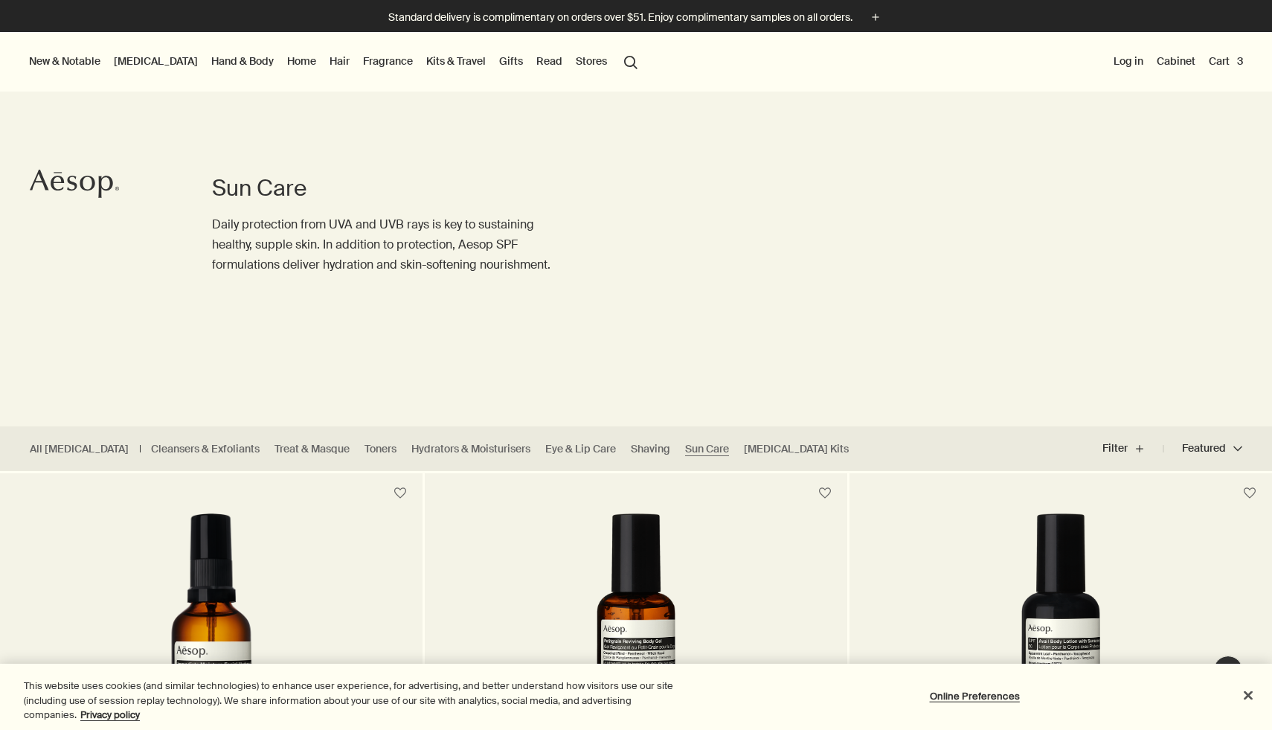
click at [151, 65] on link "[MEDICAL_DATA]" at bounding box center [156, 60] width 90 height 19
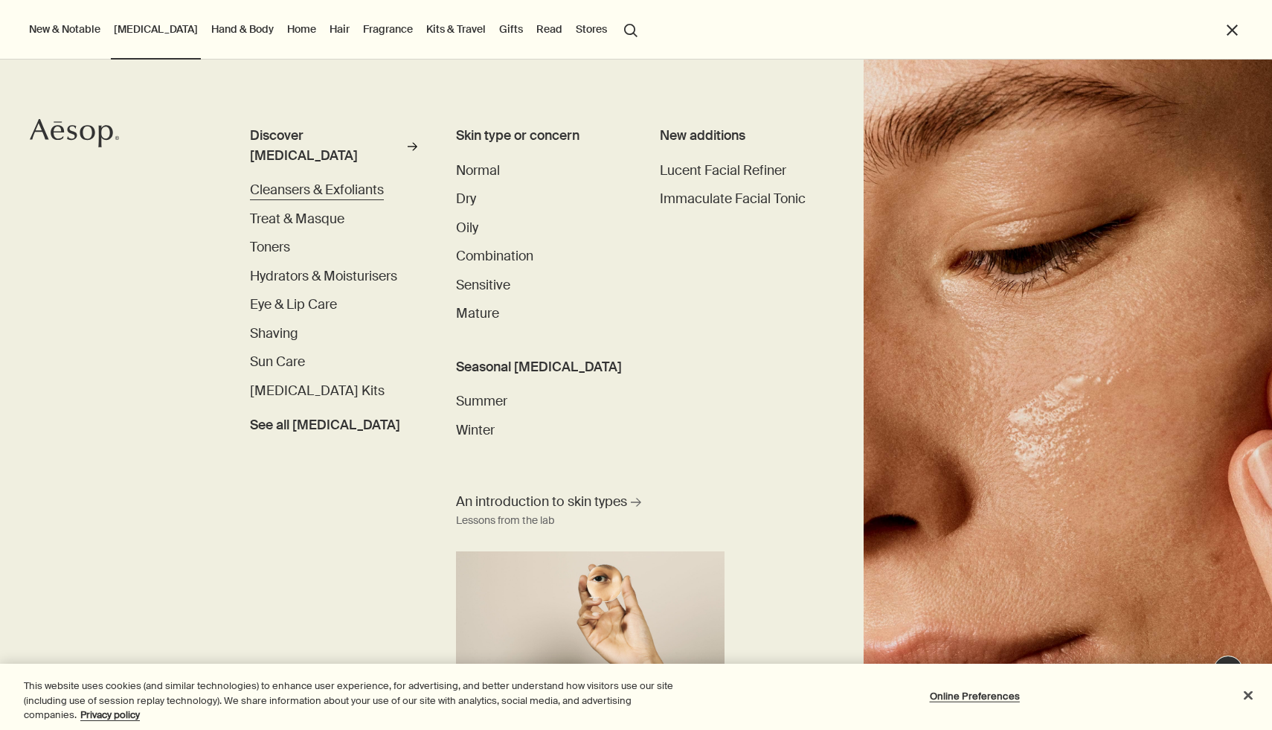
click at [359, 182] on span "Cleansers & Exfoliants" at bounding box center [317, 190] width 134 height 17
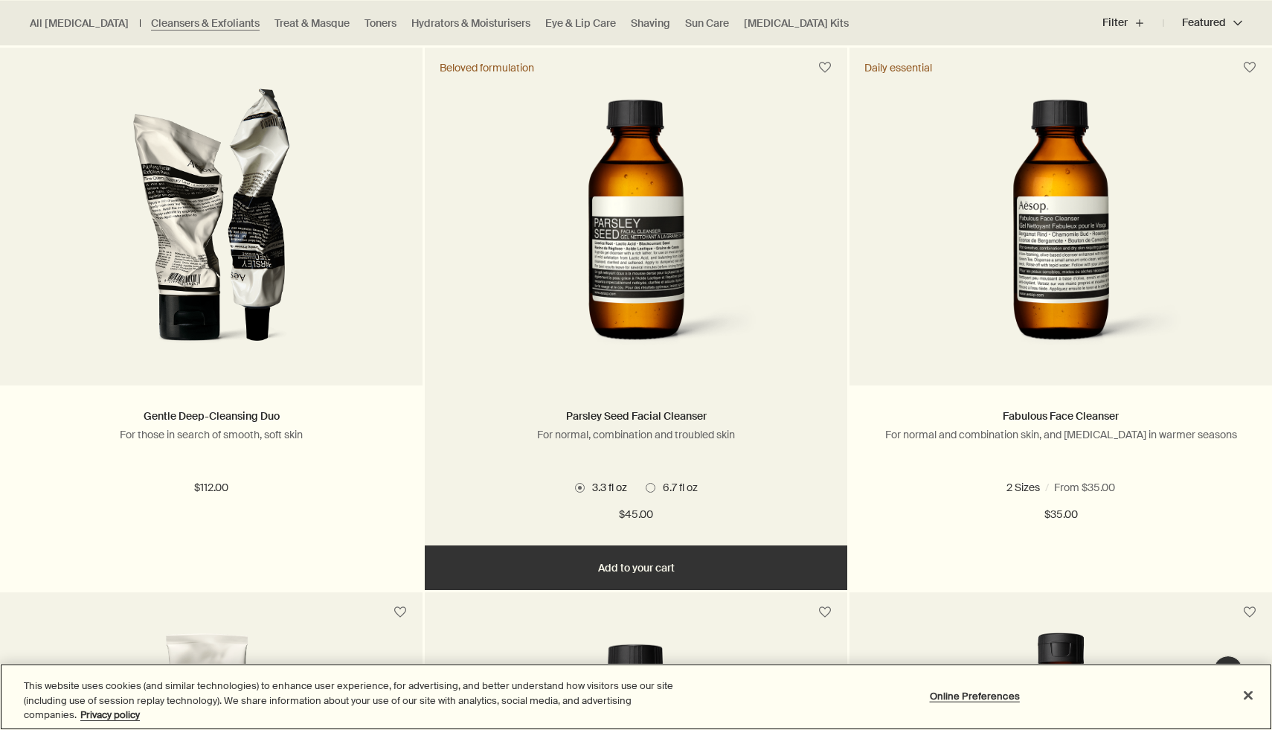
scroll to position [455, 0]
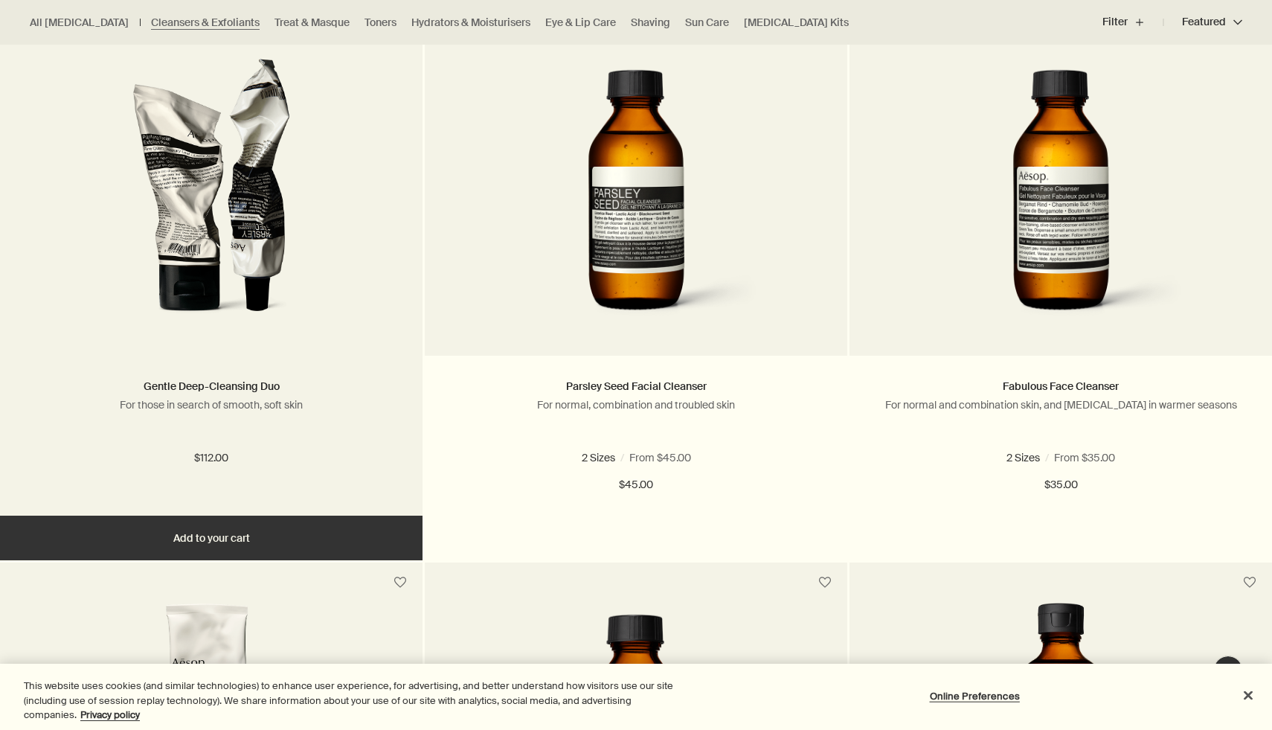
click at [272, 336] on link at bounding box center [211, 207] width 423 height 298
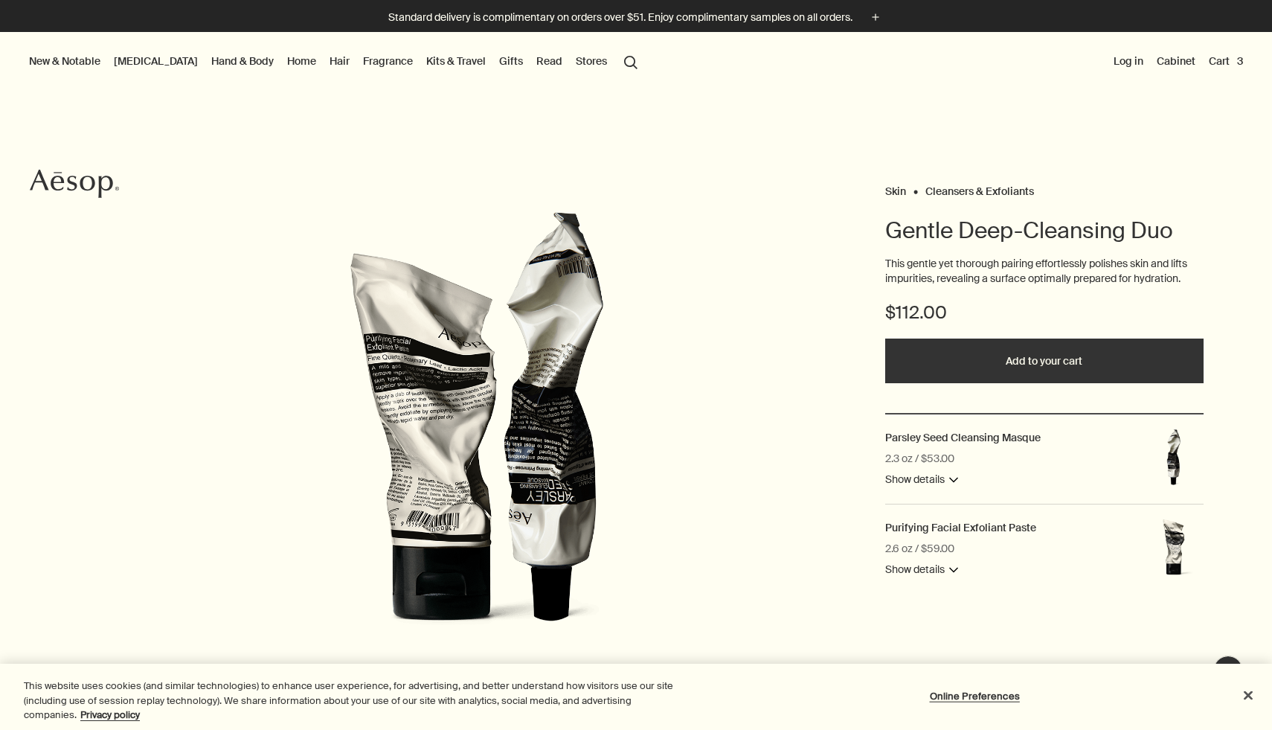
click at [928, 477] on button "Show details downArrow" at bounding box center [921, 480] width 73 height 18
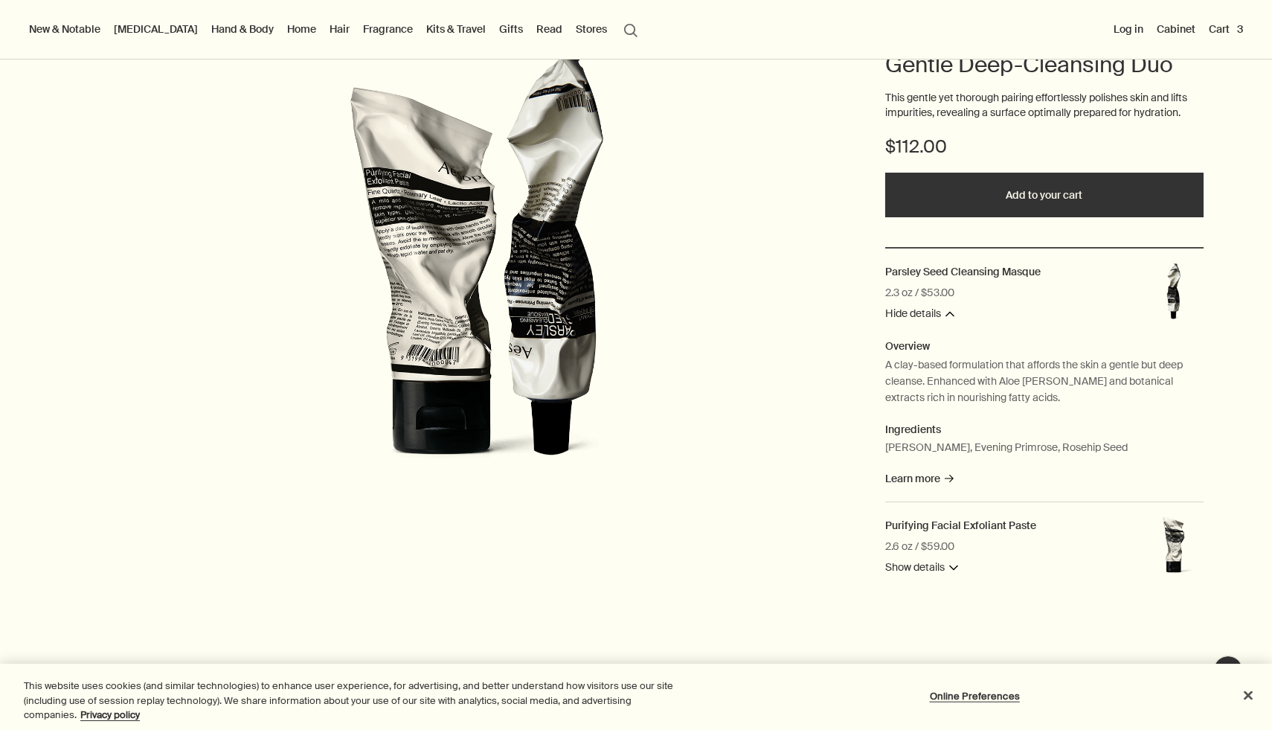
scroll to position [164, 0]
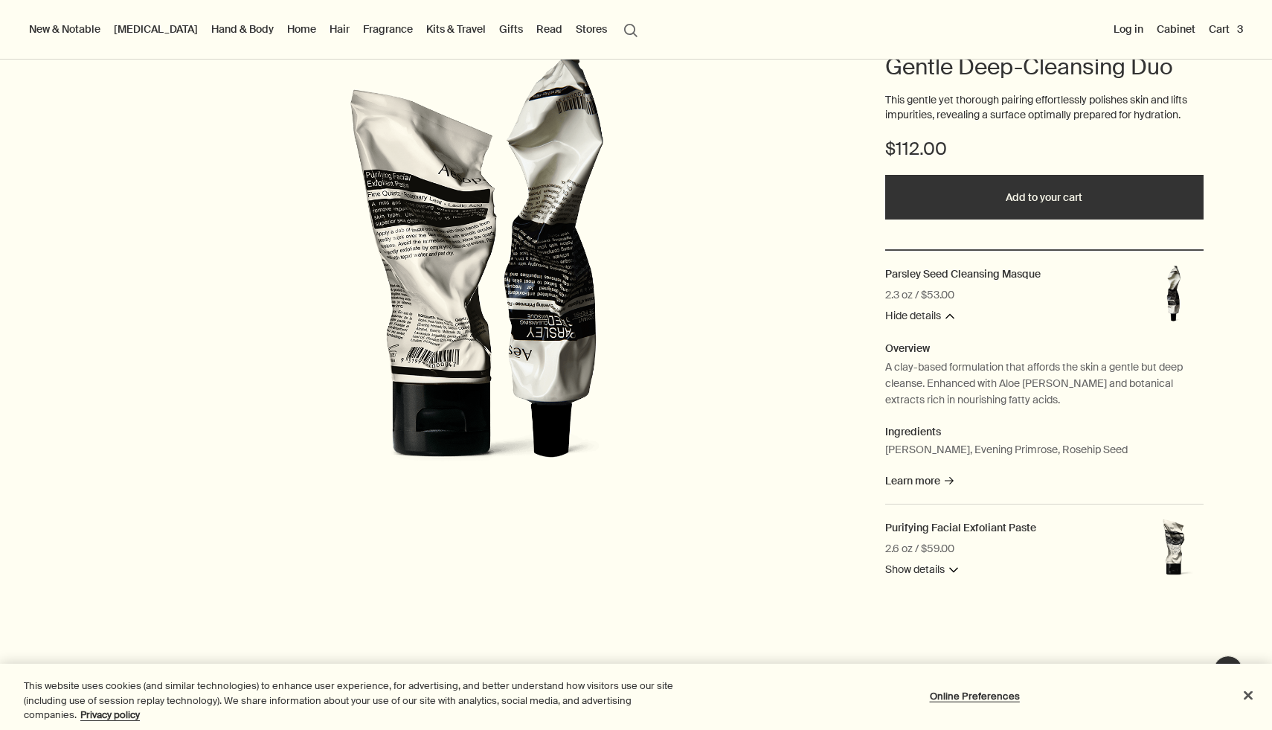
click at [943, 571] on button "Show details downArrow" at bounding box center [921, 570] width 73 height 18
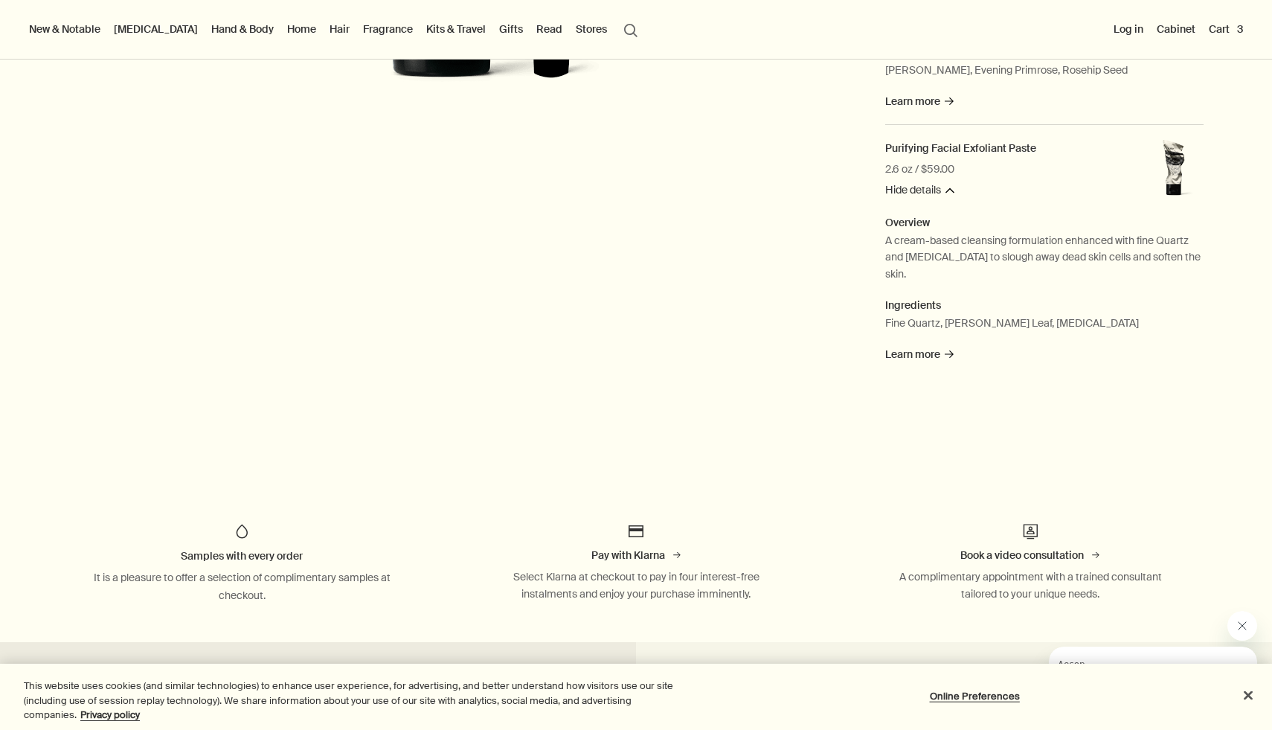
scroll to position [0, 0]
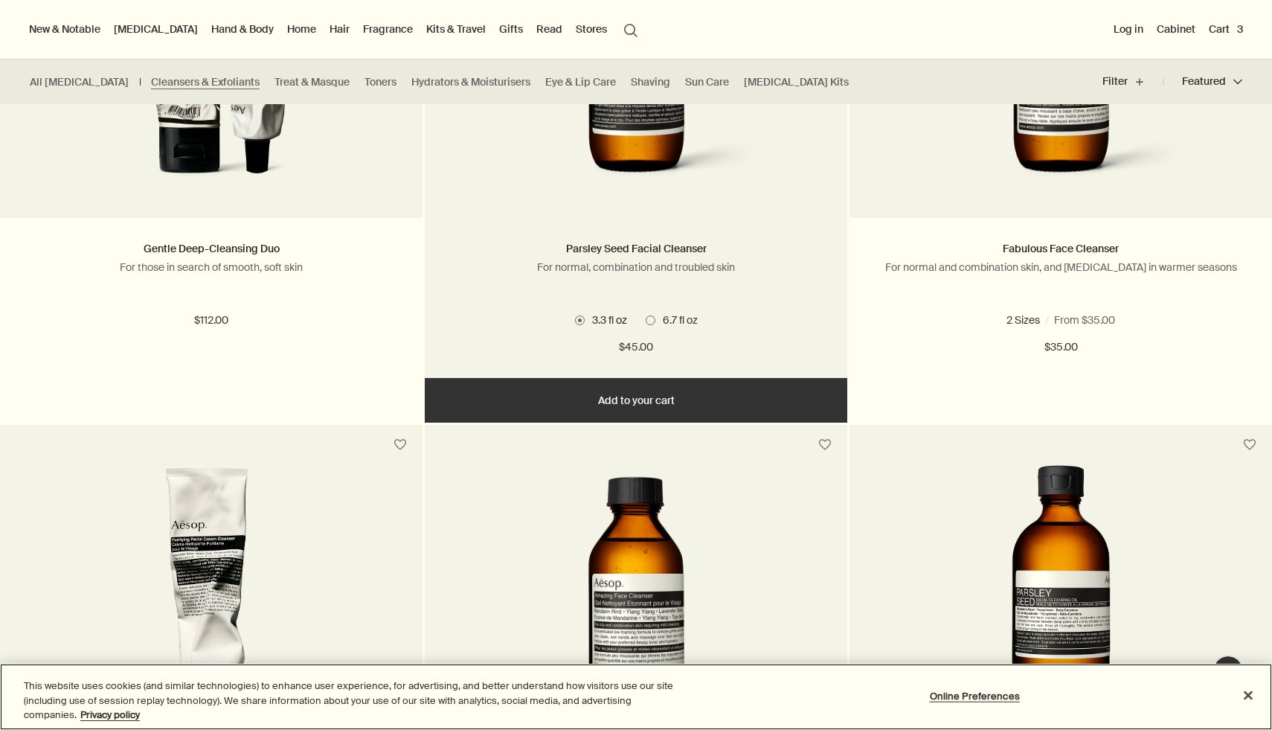
scroll to position [544, 0]
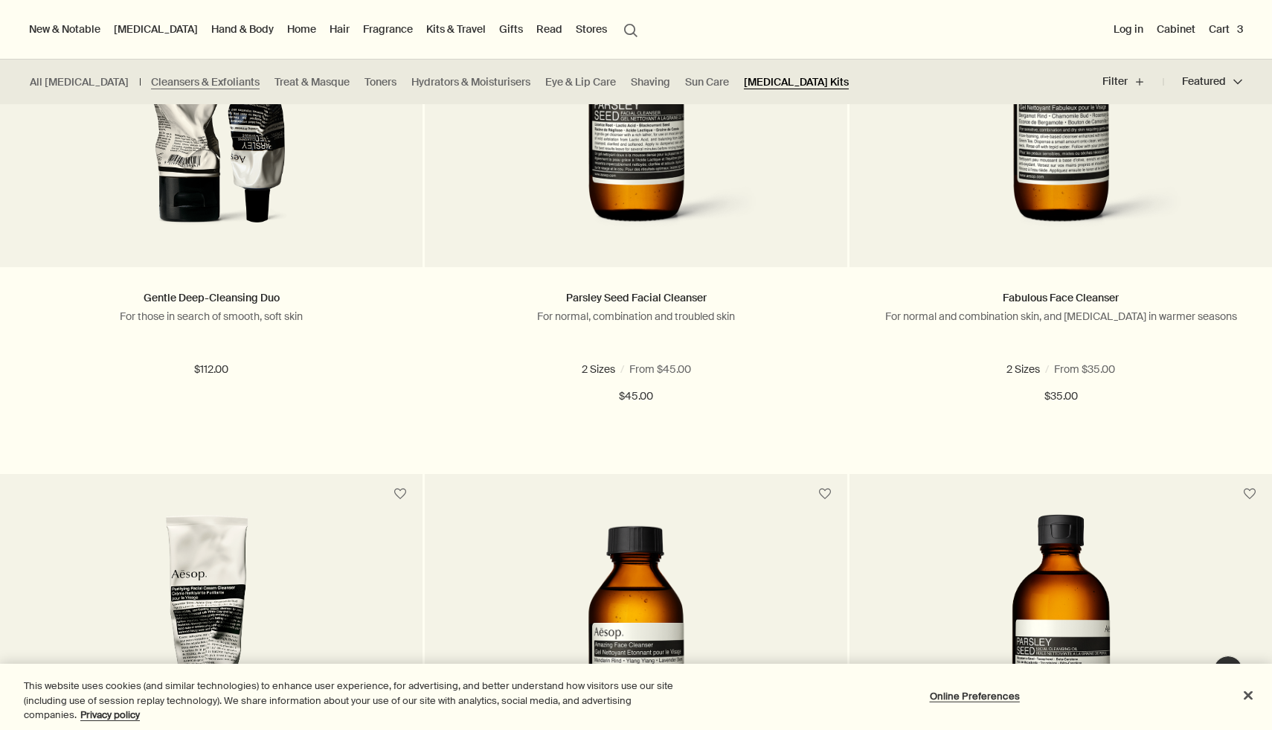
click at [744, 77] on link "Skin Care Kits" at bounding box center [796, 82] width 105 height 14
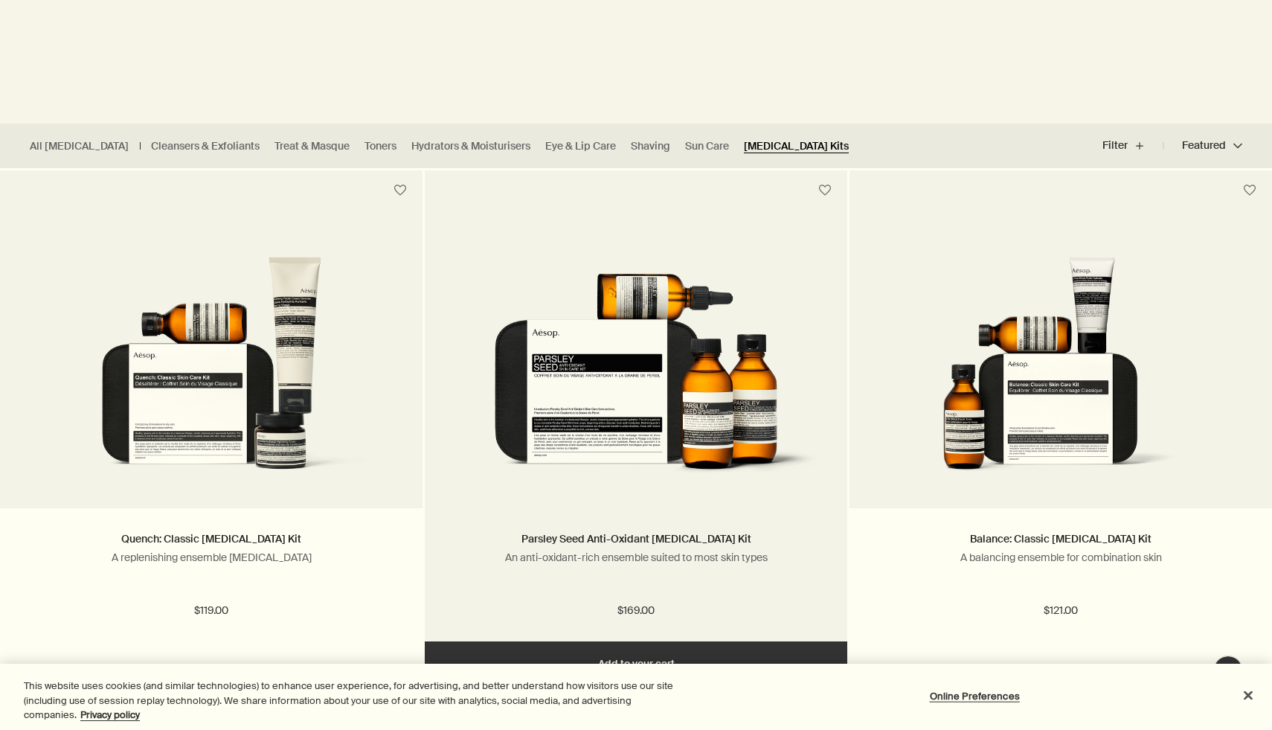
scroll to position [304, 0]
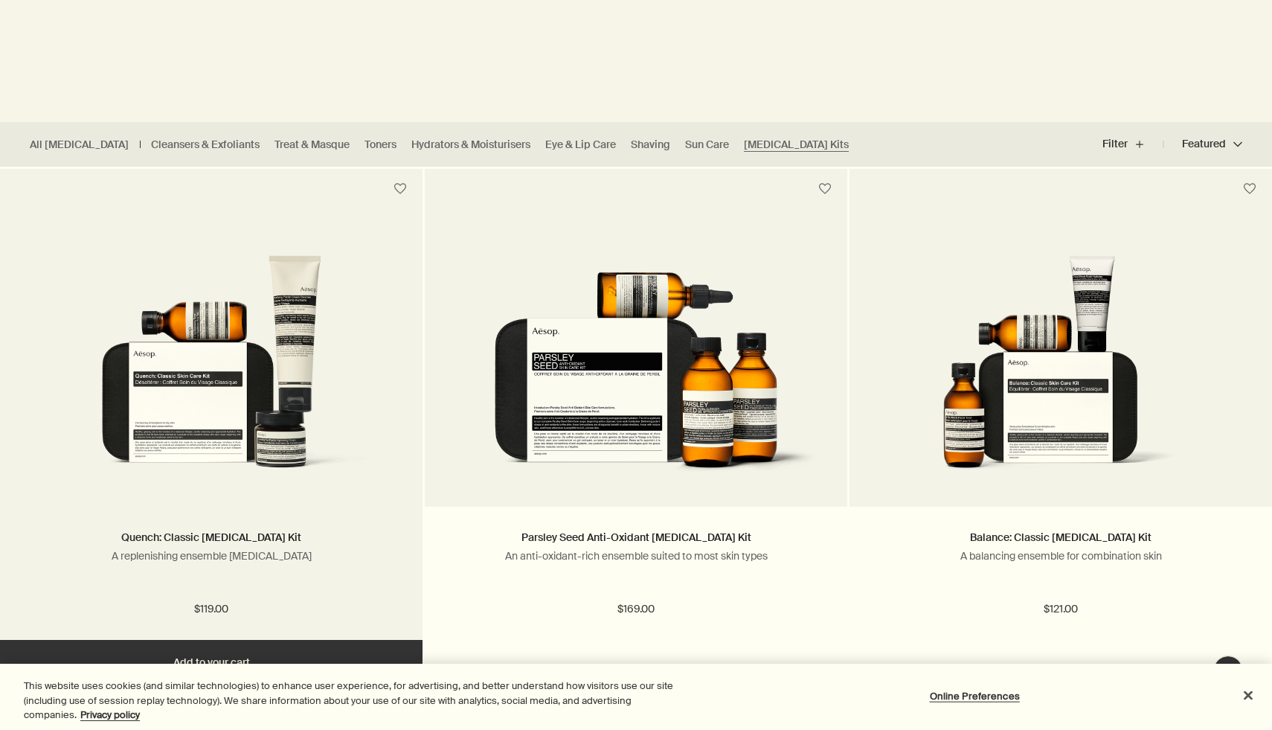
click at [385, 355] on img at bounding box center [211, 369] width 378 height 230
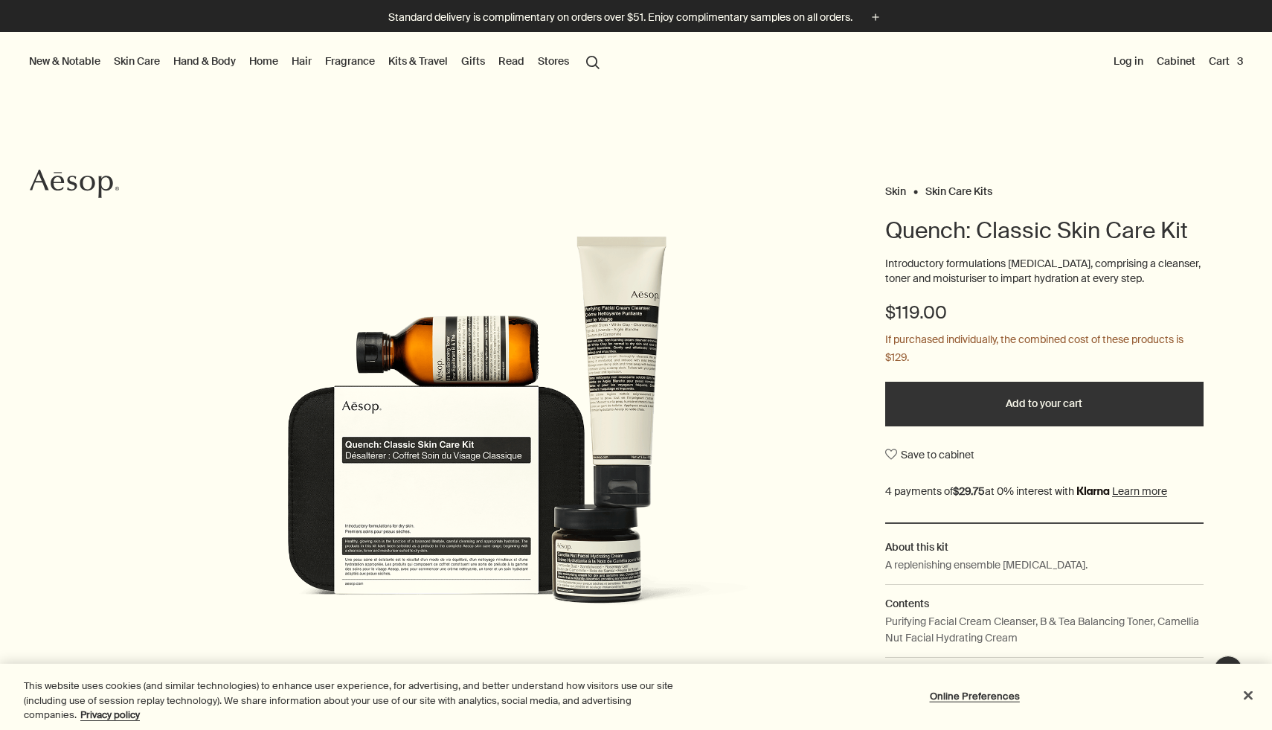
click at [403, 63] on link "Kits & Travel" at bounding box center [417, 60] width 65 height 19
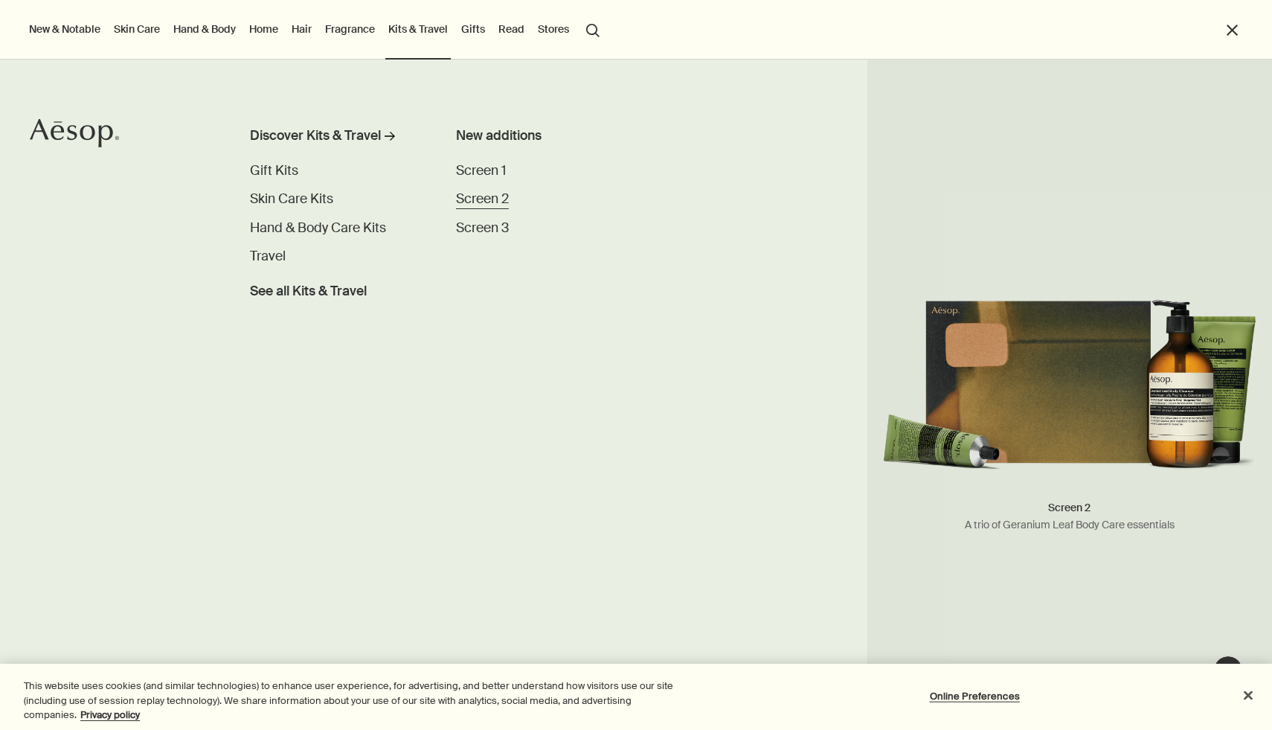
click at [482, 201] on span "Screen 2" at bounding box center [482, 198] width 53 height 17
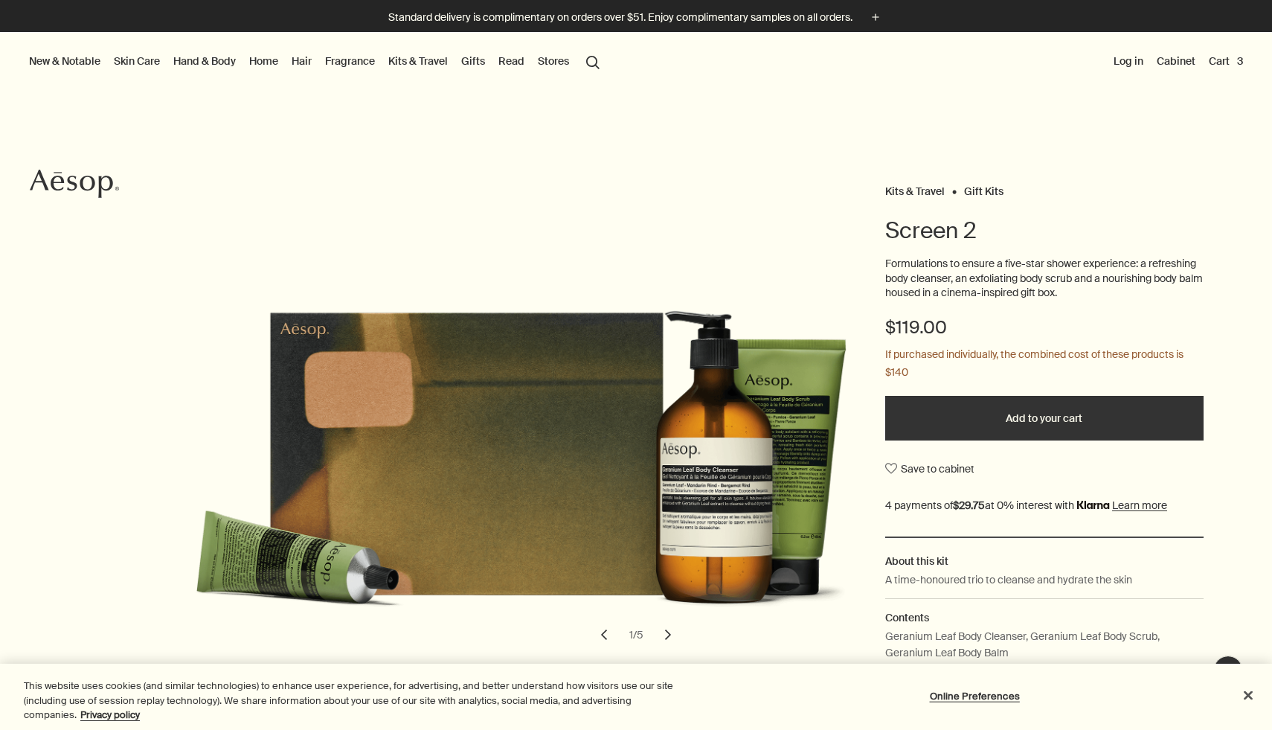
click at [358, 61] on link "Fragrance" at bounding box center [350, 60] width 56 height 19
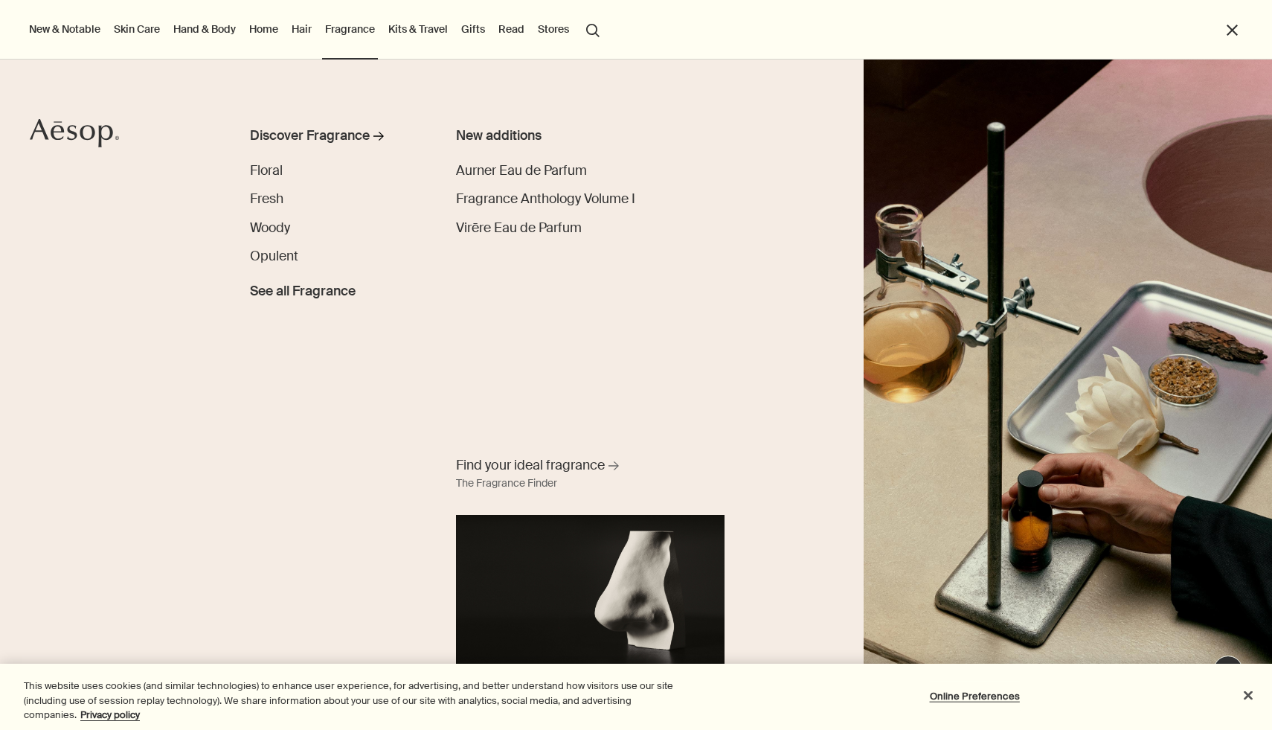
click at [295, 33] on link "Hair" at bounding box center [302, 28] width 26 height 19
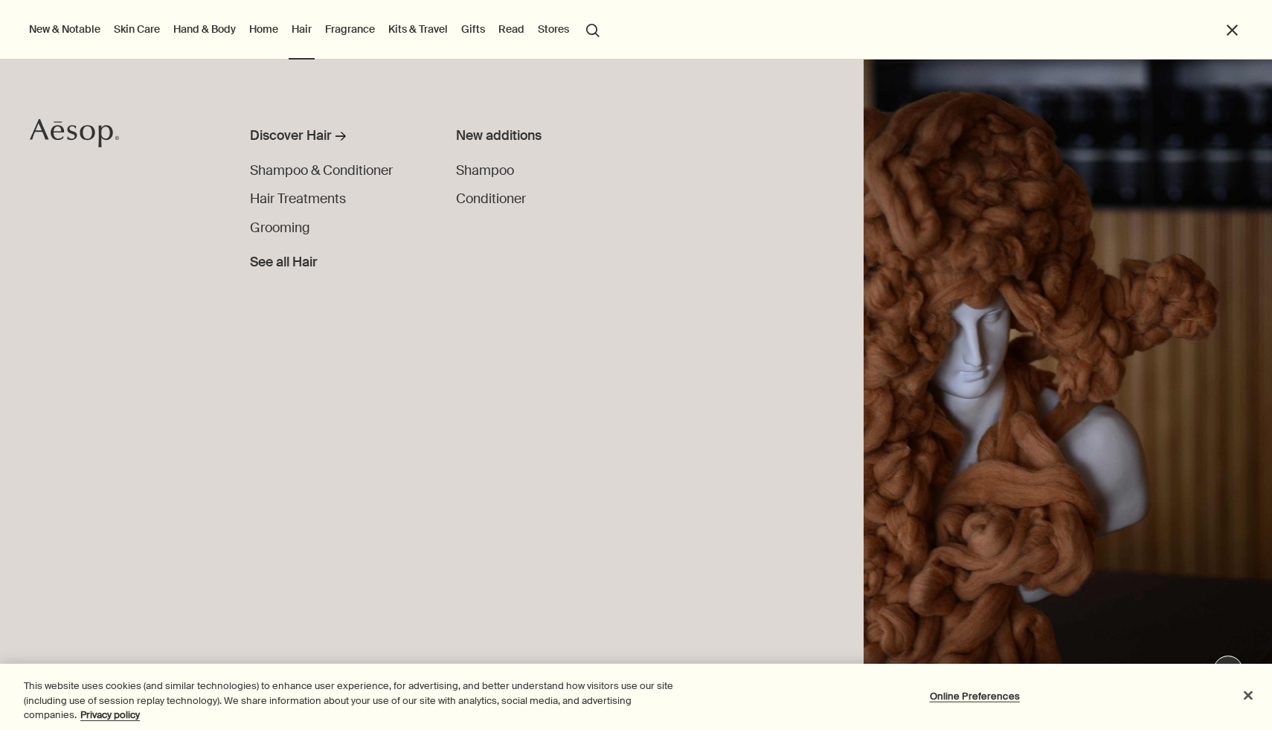
click at [271, 25] on link "Home" at bounding box center [263, 28] width 35 height 19
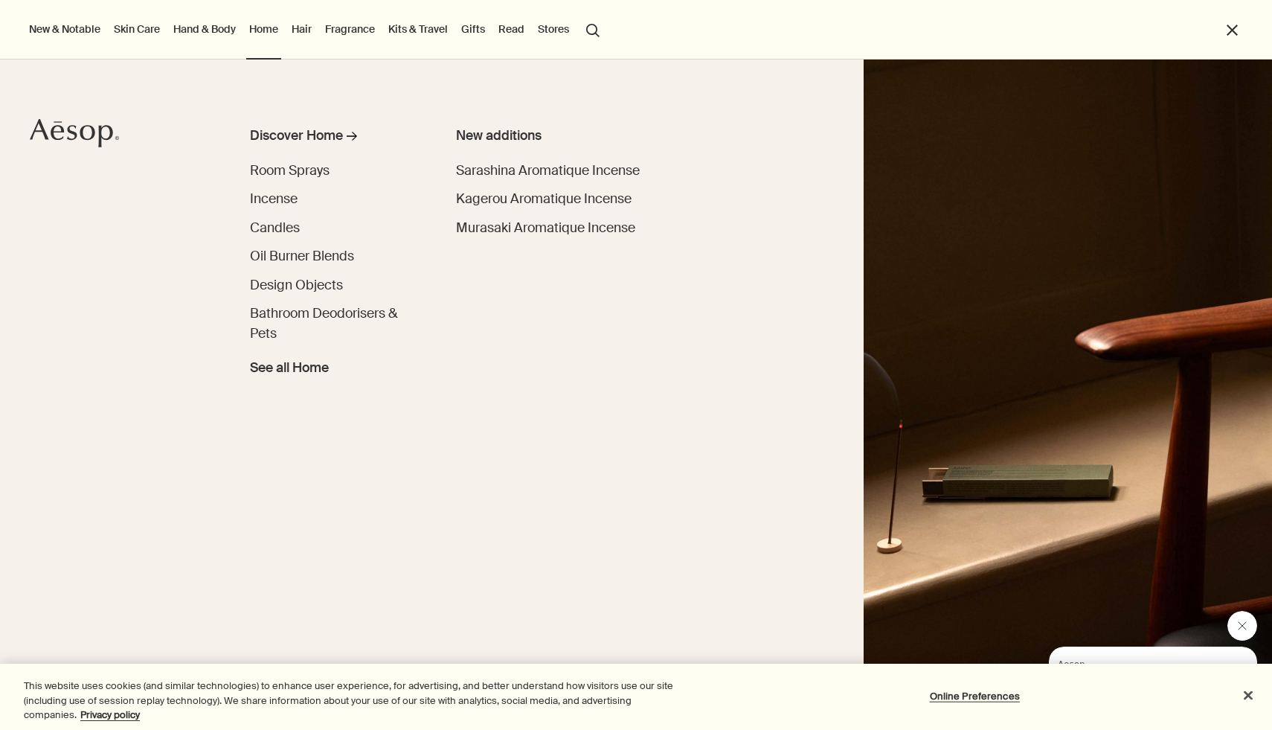
click at [217, 33] on link "Hand & Body" at bounding box center [204, 28] width 68 height 19
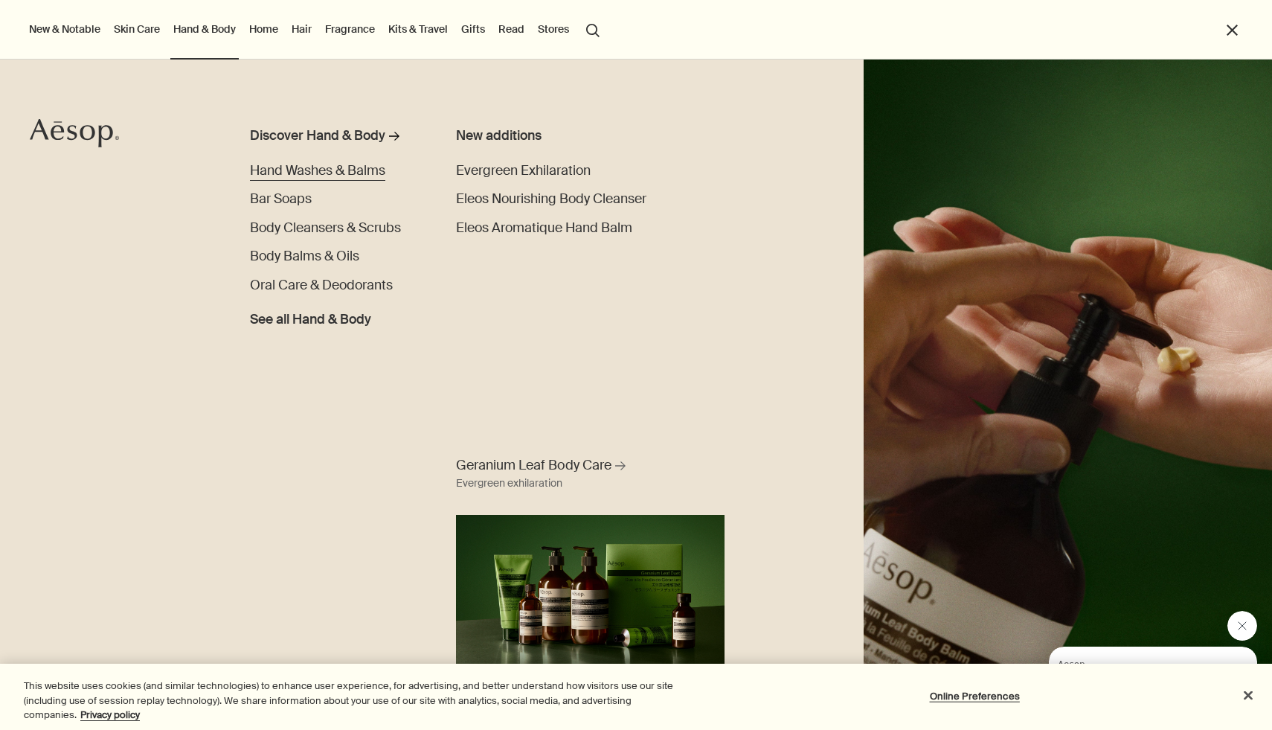
click at [295, 172] on span "Hand Washes & Balms" at bounding box center [317, 170] width 135 height 17
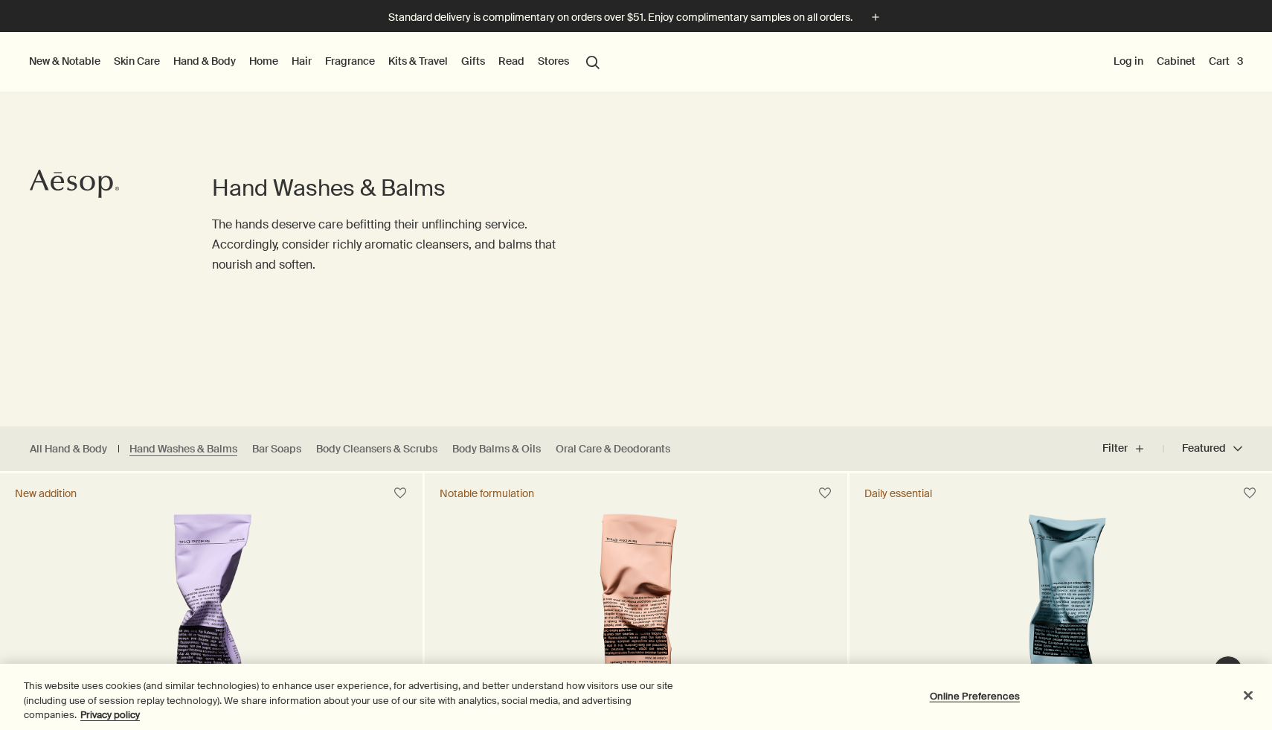
click at [302, 60] on link "Hair" at bounding box center [302, 60] width 26 height 19
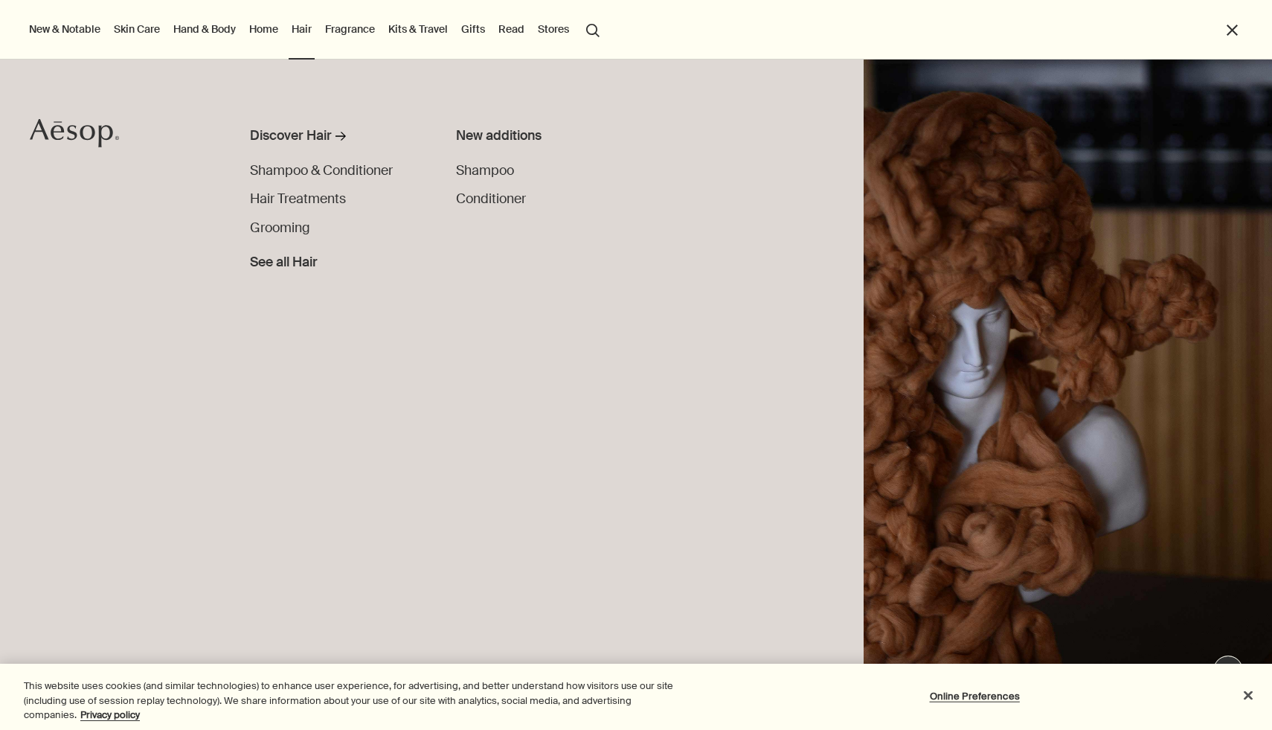
click at [207, 25] on link "Hand & Body" at bounding box center [204, 28] width 68 height 19
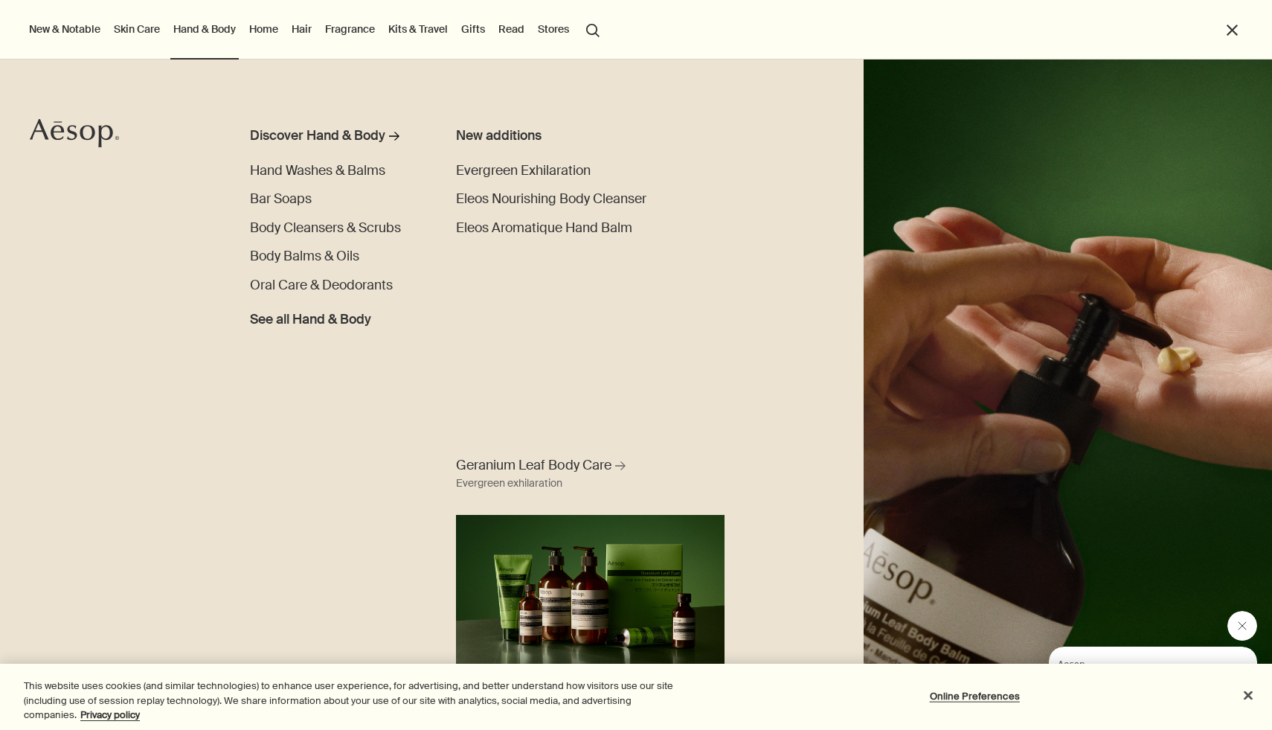
click at [332, 187] on ul "Discover Hand & Body rightArrow Hand Washes & Balms Bar Soaps Body Cleansers & …" at bounding box center [333, 228] width 167 height 204
click at [330, 170] on span "Hand Washes & Balms" at bounding box center [317, 170] width 135 height 17
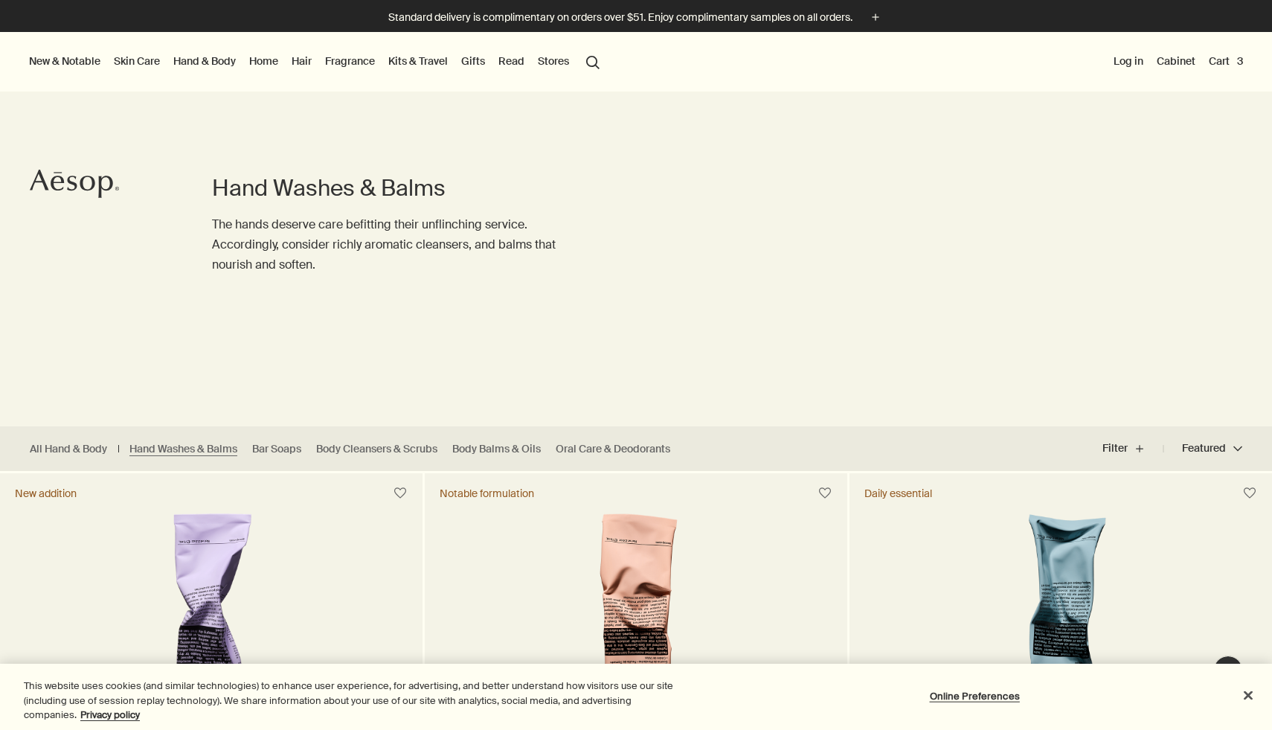
click at [350, 65] on link "Fragrance" at bounding box center [350, 60] width 56 height 19
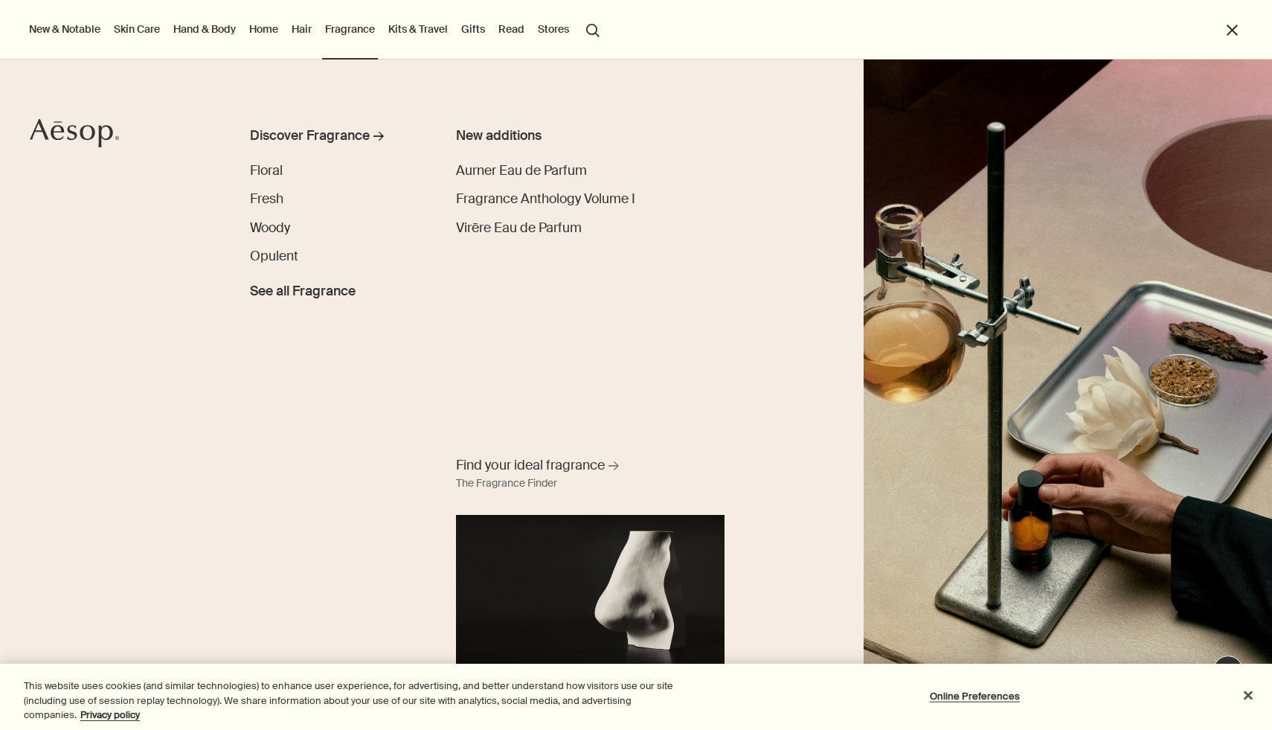
click at [229, 32] on link "Hand & Body" at bounding box center [204, 28] width 68 height 19
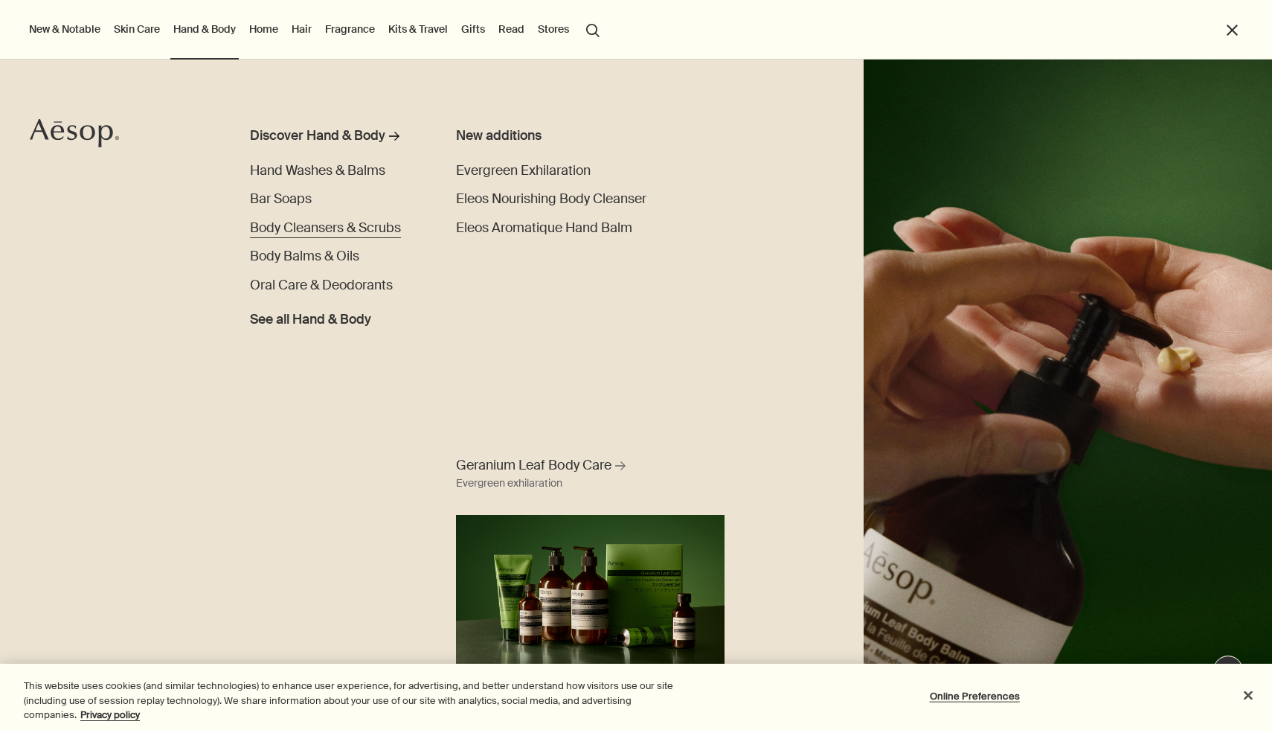
click at [295, 228] on span "Body Cleansers & Scrubs" at bounding box center [325, 228] width 151 height 17
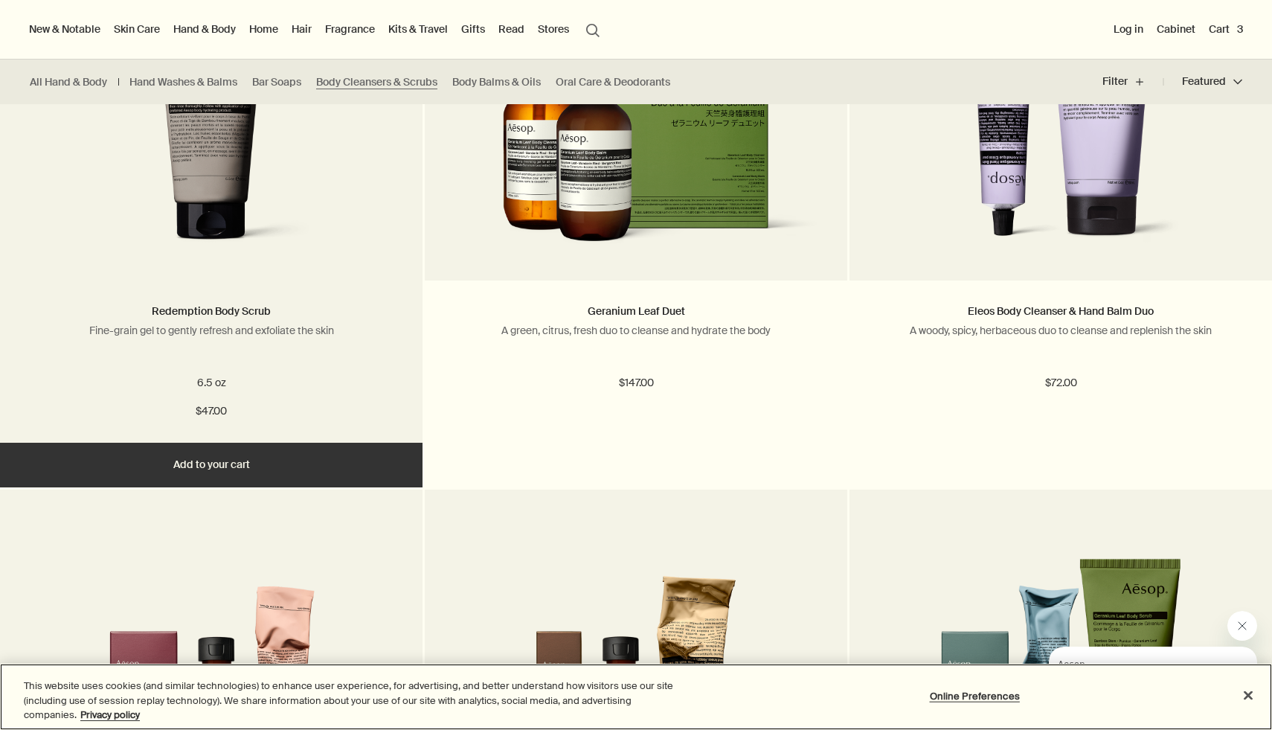
scroll to position [1622, 0]
